Goal: Transaction & Acquisition: Purchase product/service

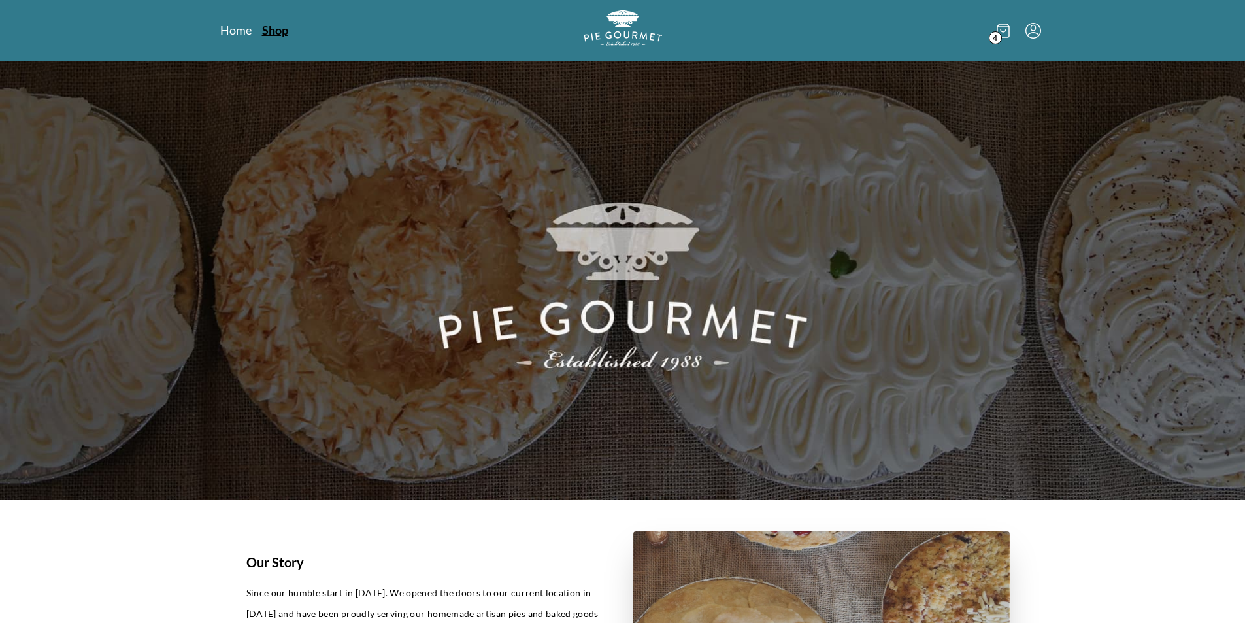
click at [276, 31] on link "Shop" at bounding box center [275, 30] width 26 height 16
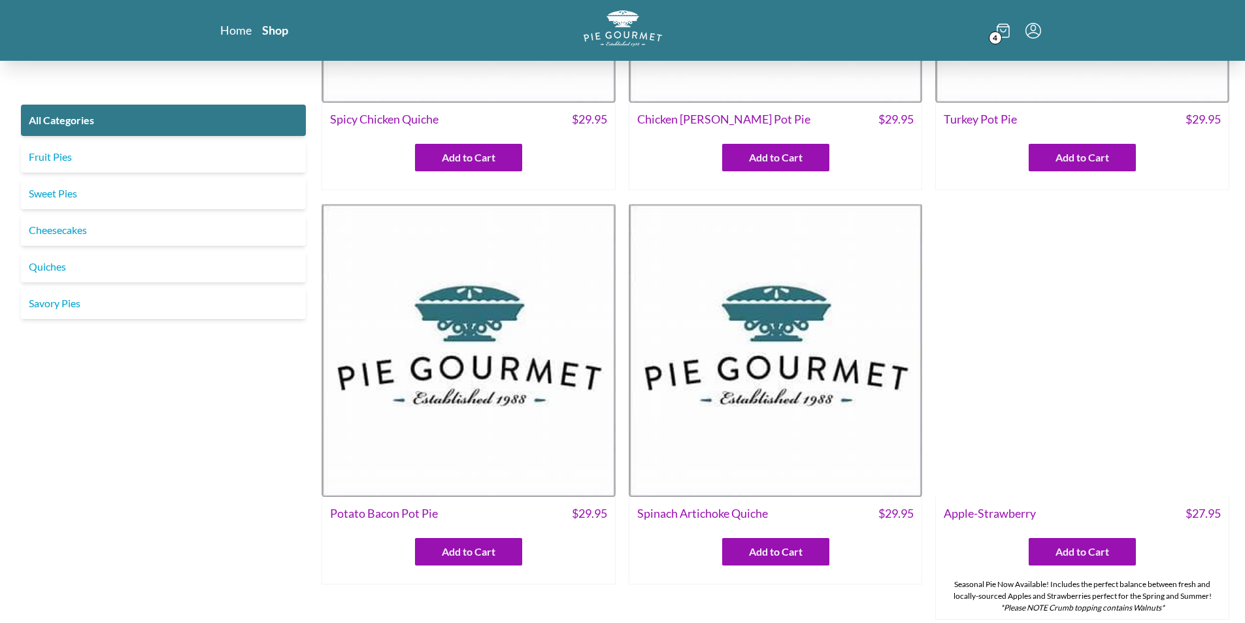
scroll to position [261, 0]
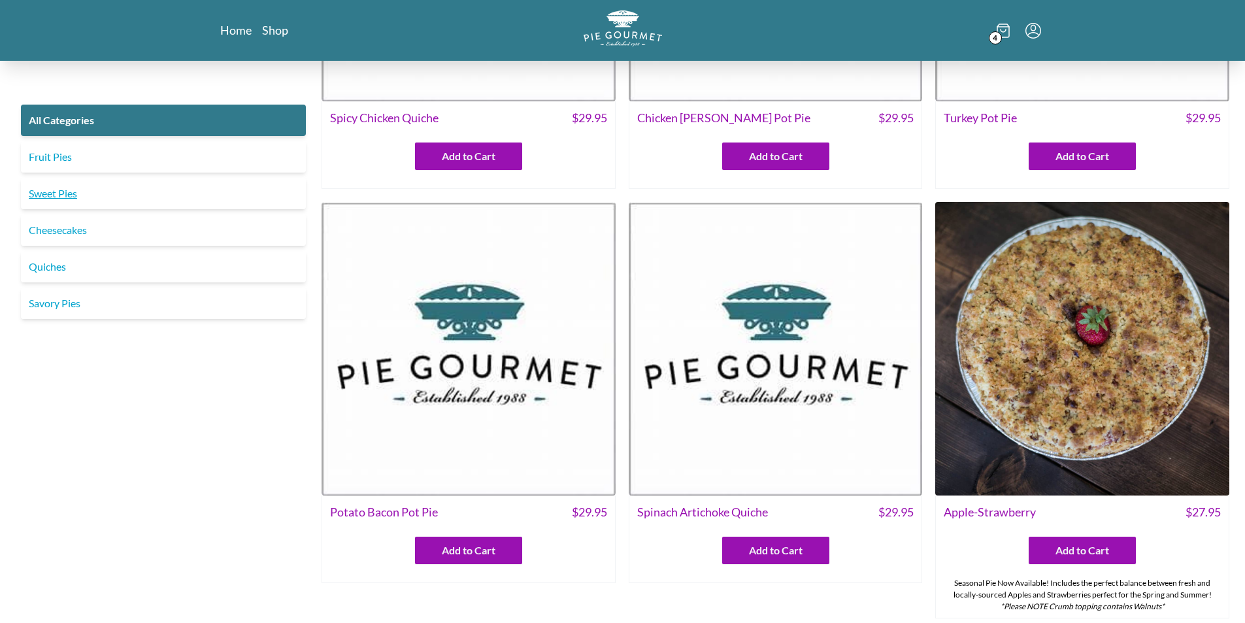
drag, startPoint x: 56, startPoint y: 188, endPoint x: 62, endPoint y: 192, distance: 8.0
click at [56, 189] on link "Sweet Pies" at bounding box center [163, 193] width 285 height 31
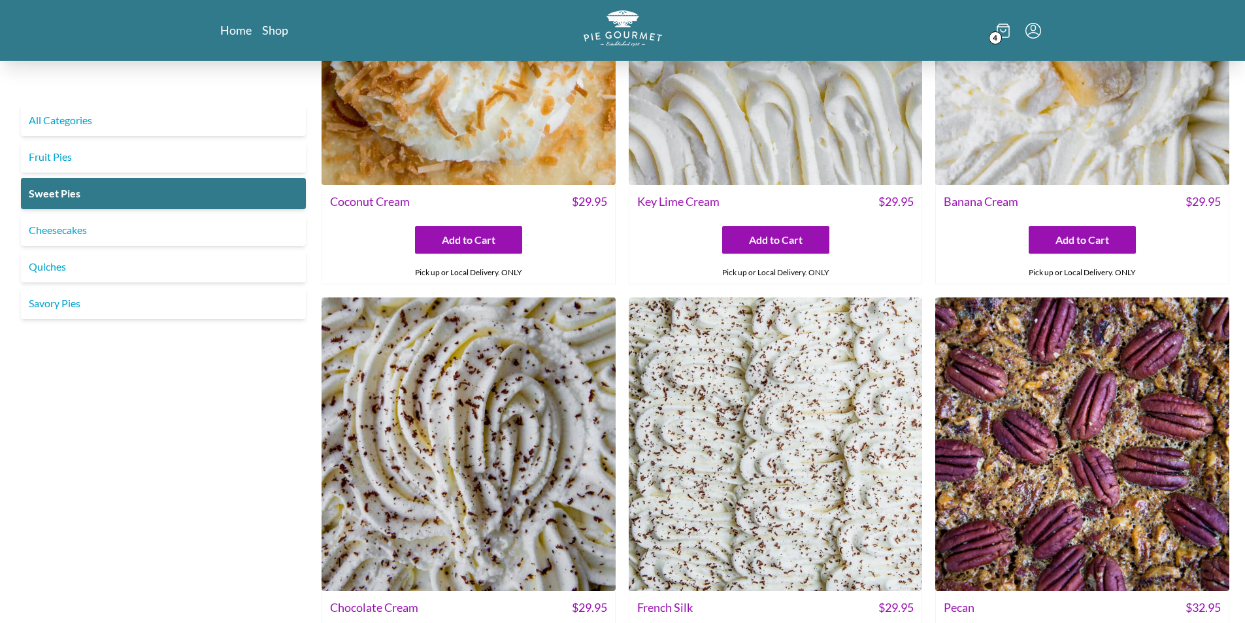
scroll to position [65, 0]
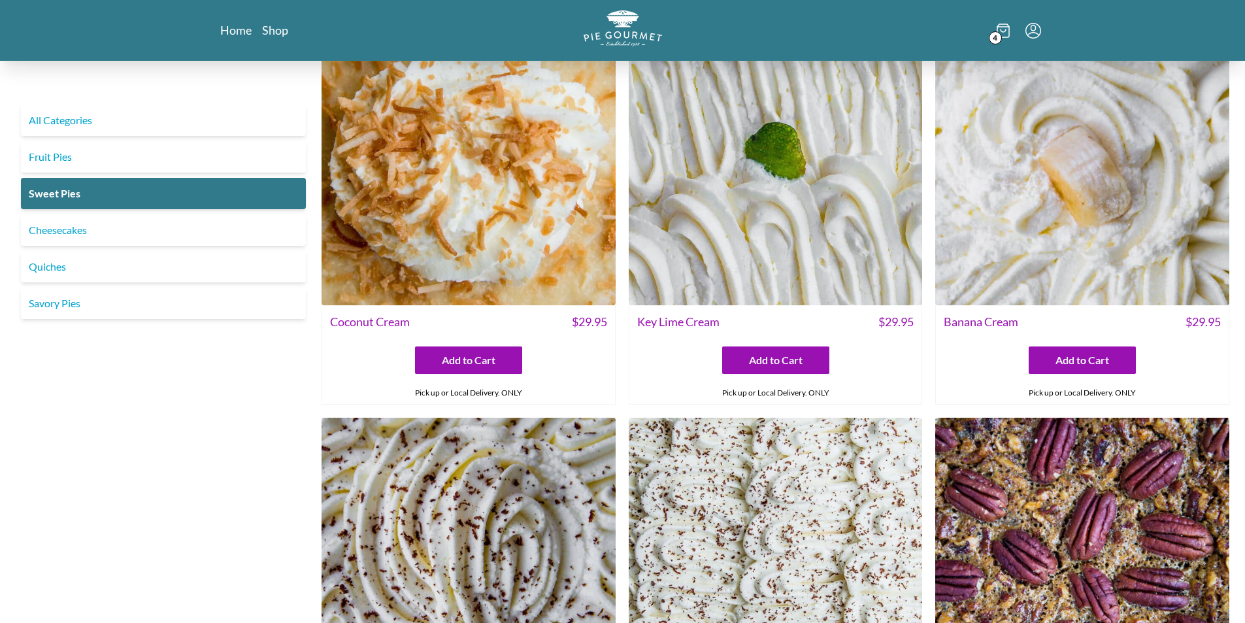
click at [1001, 36] on span "4" at bounding box center [995, 37] width 13 height 13
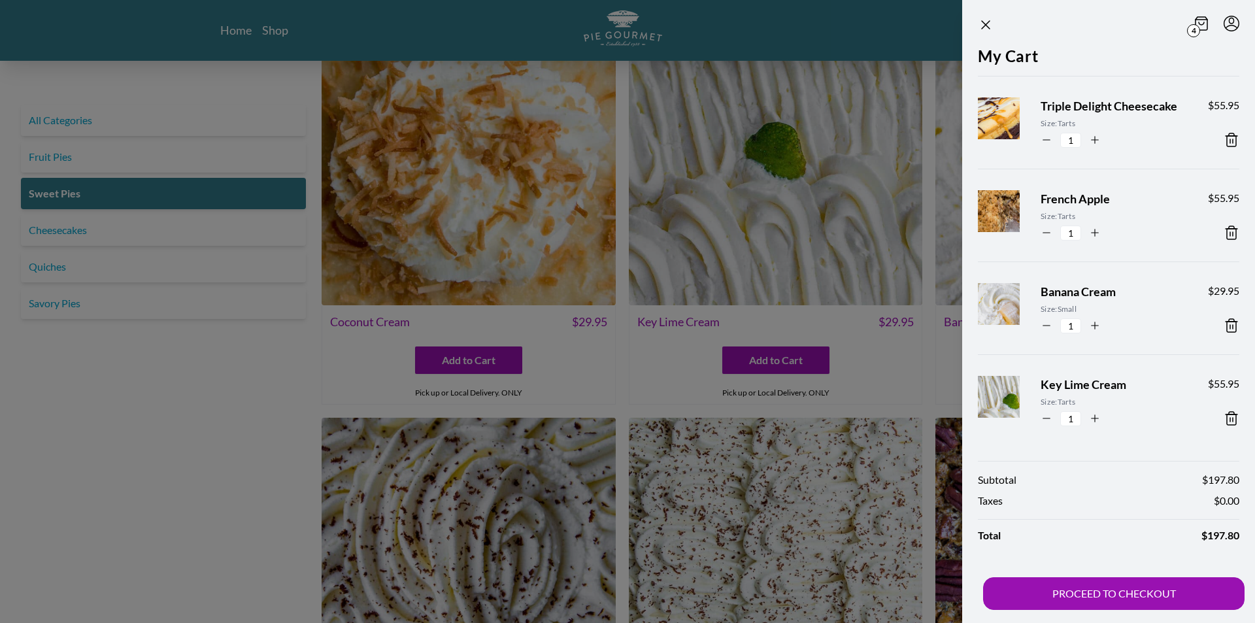
click at [1097, 29] on div "4" at bounding box center [1108, 25] width 261 height 18
drag, startPoint x: 1043, startPoint y: 137, endPoint x: 1052, endPoint y: 138, distance: 9.9
click at [1043, 137] on icon "button" at bounding box center [1047, 140] width 12 height 12
type input "0"
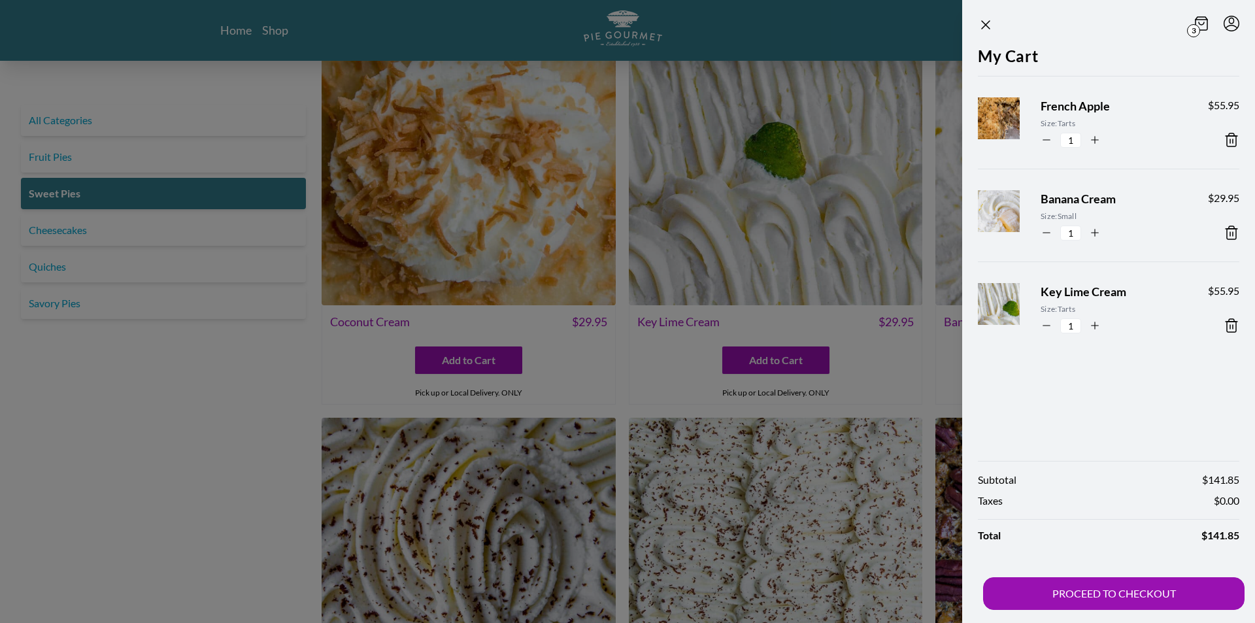
click at [240, 457] on div at bounding box center [627, 311] width 1255 height 623
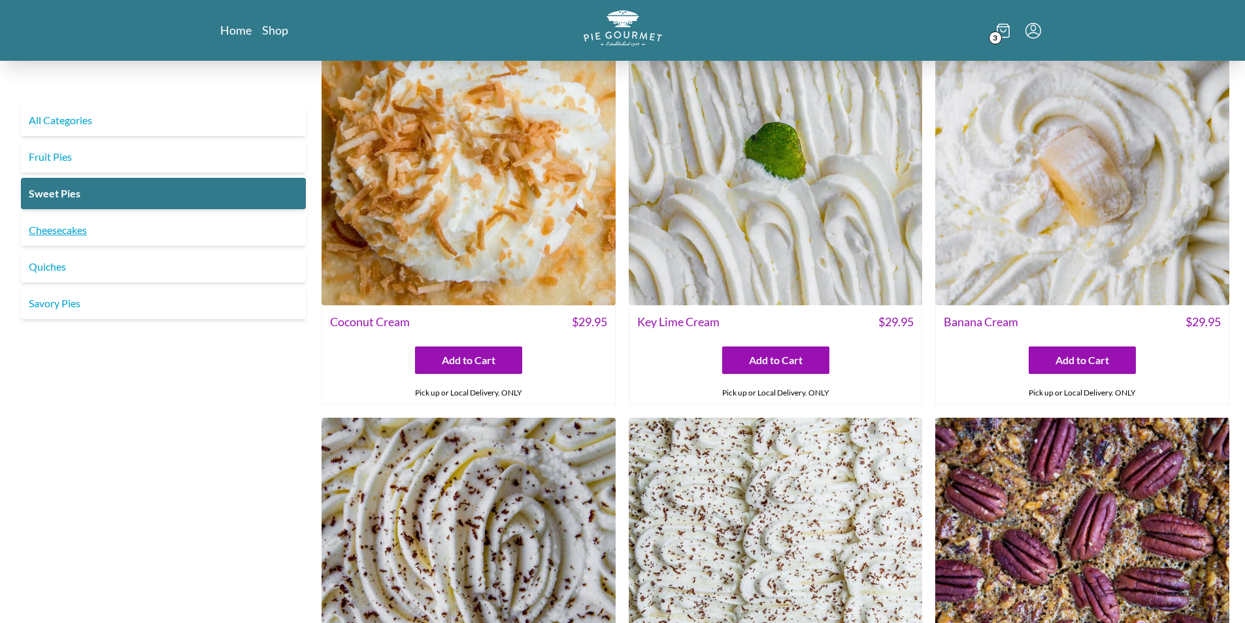
click at [84, 229] on link "Cheesecakes" at bounding box center [163, 229] width 285 height 31
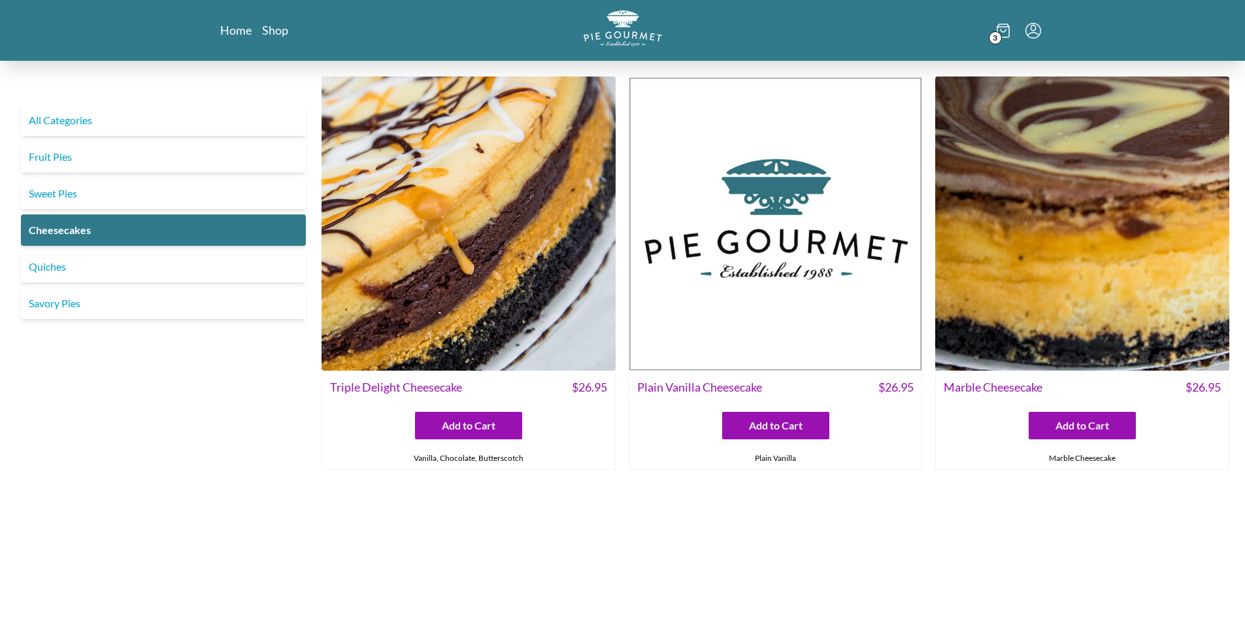
click at [1029, 268] on img at bounding box center [1082, 223] width 294 height 294
click at [1003, 33] on icon at bounding box center [1003, 31] width 13 height 14
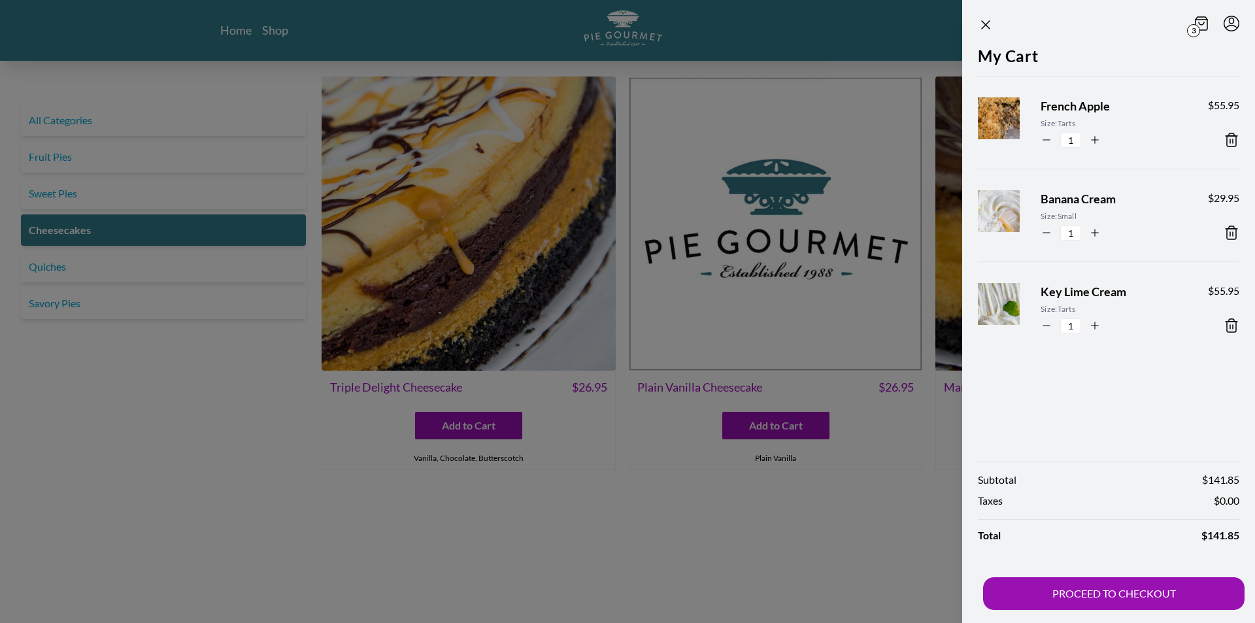
click at [975, 423] on div "My Cart French Apple Size: Tarts 1 $ 55.95 Banana Cream Size: Small 1 $ 29.95 K…" at bounding box center [1108, 245] width 293 height 403
